Goal: Find specific page/section: Find specific page/section

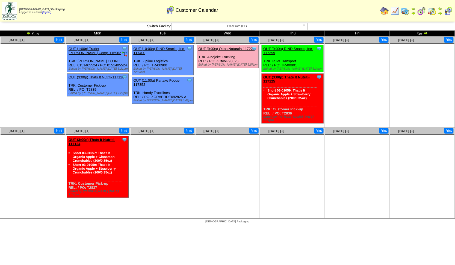
click at [429, 12] on img at bounding box center [432, 11] width 9 height 9
